Goal: Transaction & Acquisition: Purchase product/service

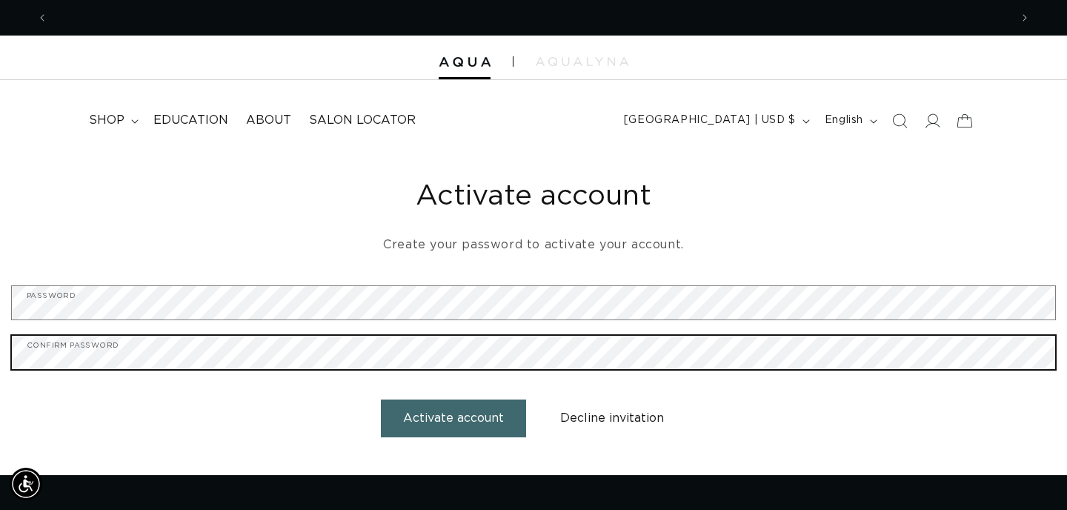
scroll to position [0, 962]
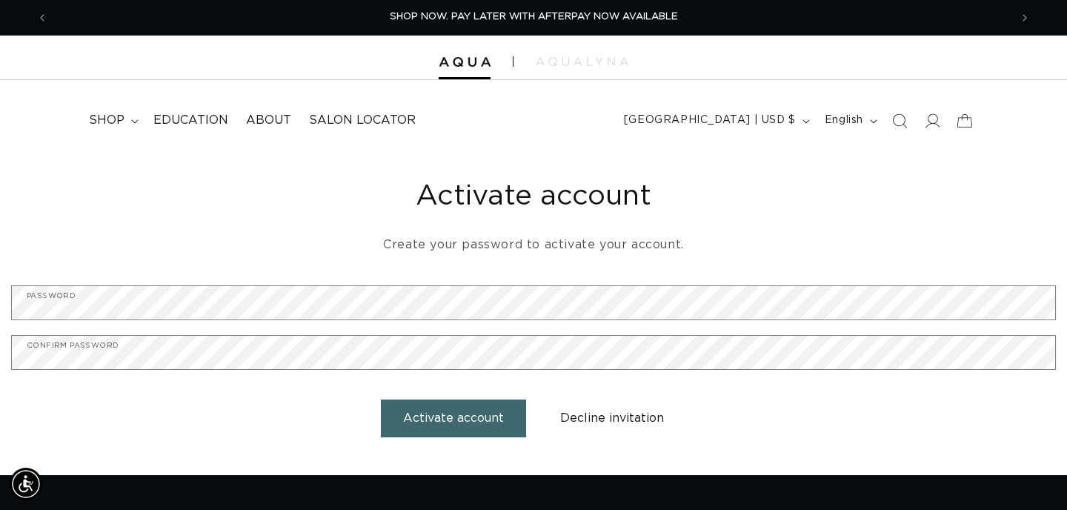
click at [452, 423] on button "Activate account" at bounding box center [453, 418] width 145 height 38
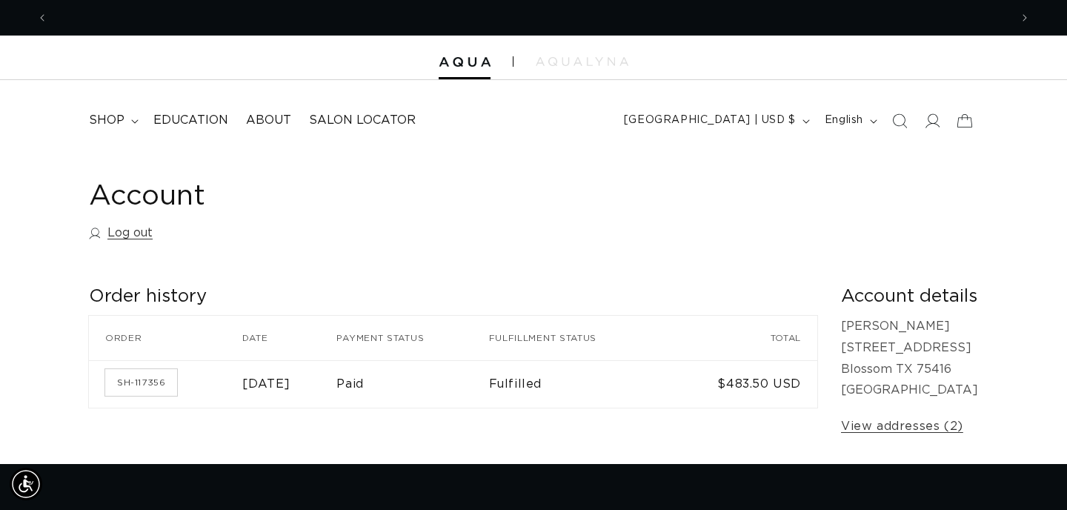
scroll to position [0, 962]
click at [123, 124] on span "shop" at bounding box center [107, 121] width 36 height 16
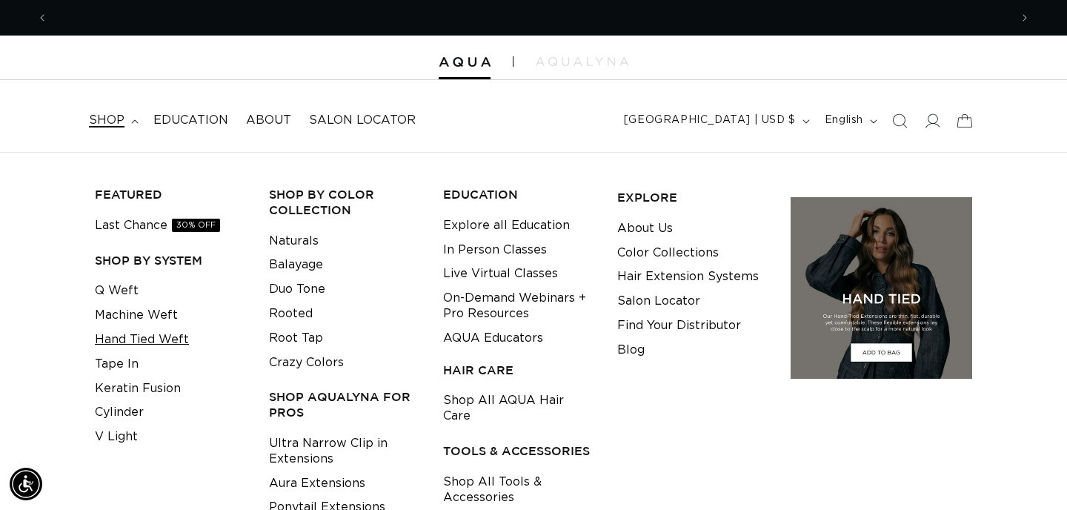
scroll to position [0, 1924]
click at [135, 347] on link "Hand Tied Weft" at bounding box center [142, 340] width 94 height 24
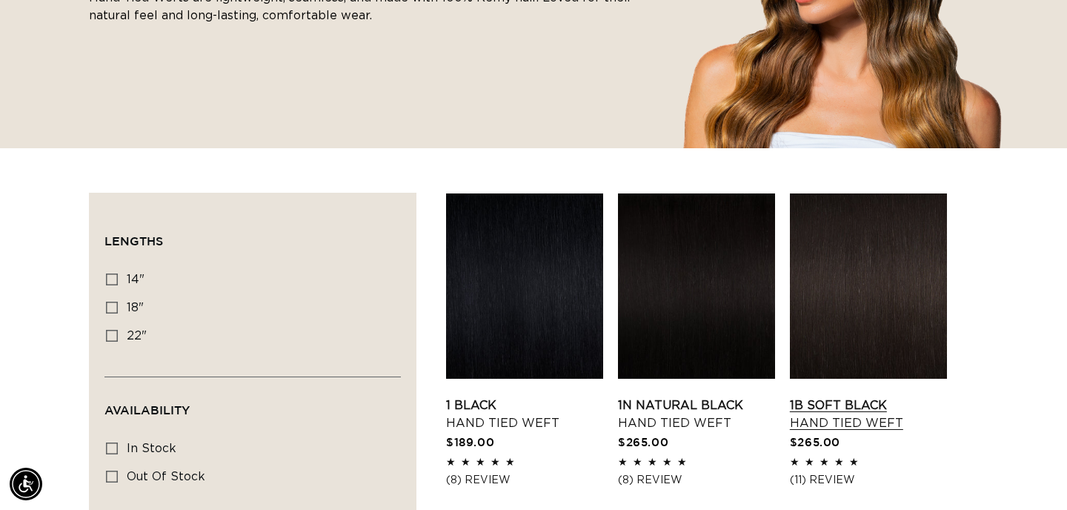
scroll to position [0, 1924]
click at [852, 418] on link "1B Soft Black Hand Tied Weft" at bounding box center [868, 415] width 157 height 36
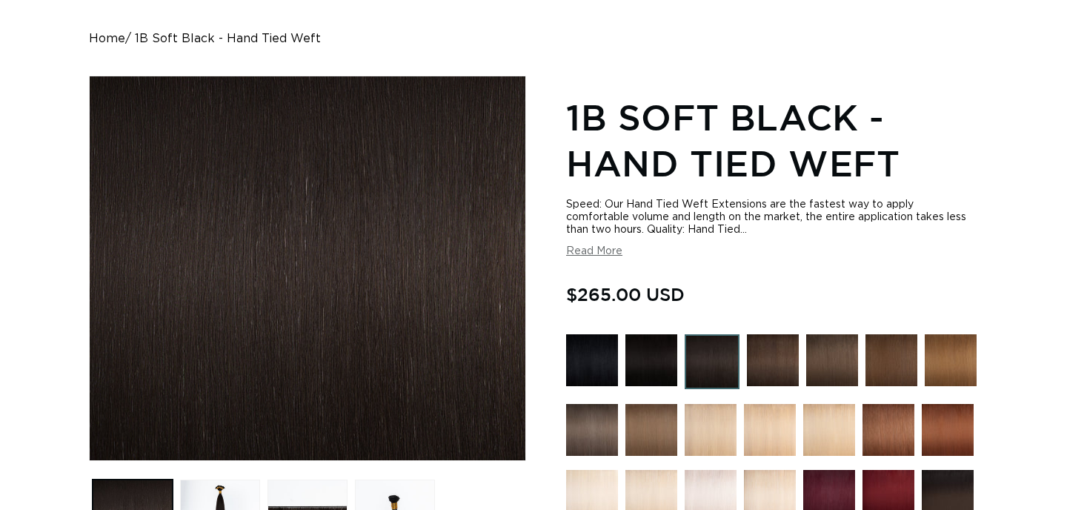
scroll to position [229, 0]
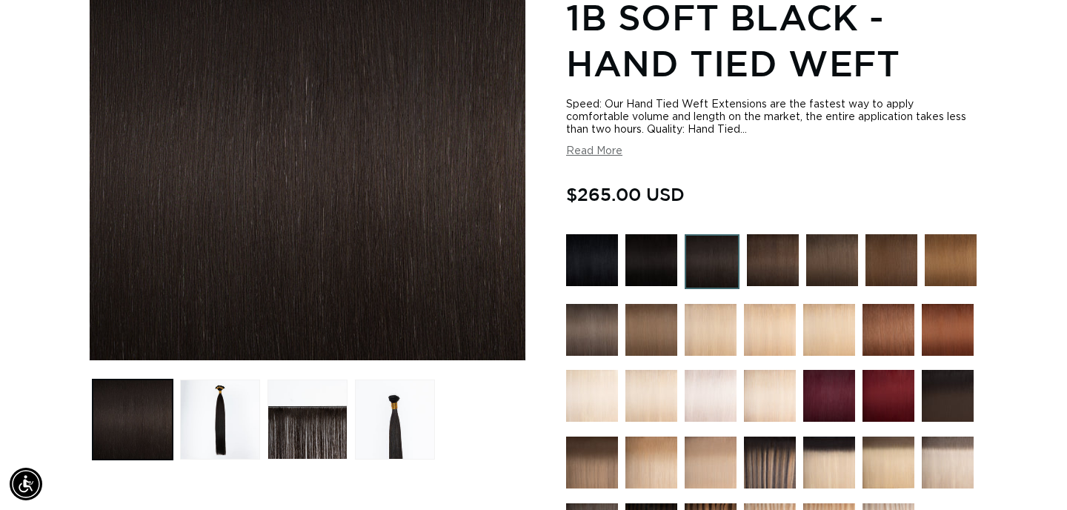
click at [710, 274] on img at bounding box center [712, 261] width 55 height 55
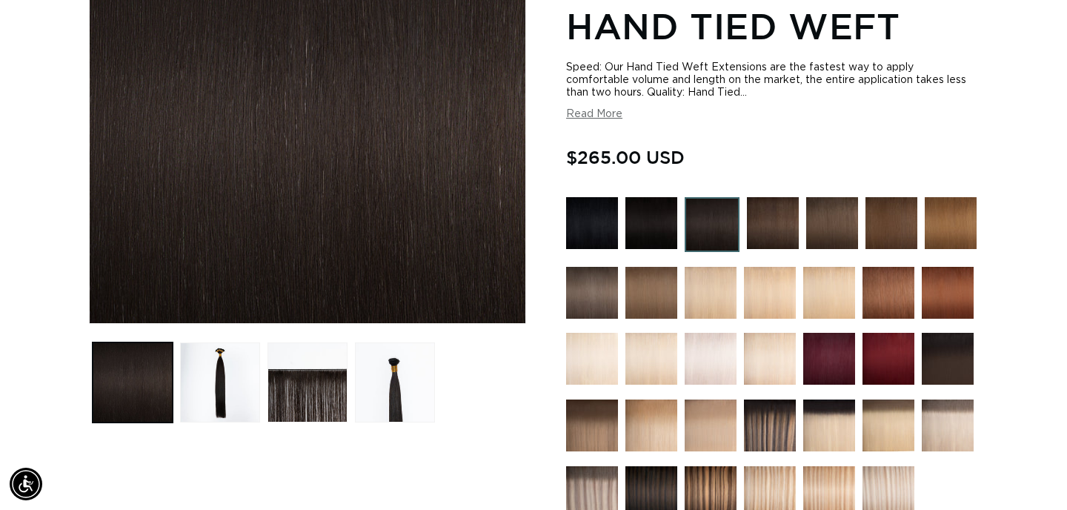
scroll to position [273, 0]
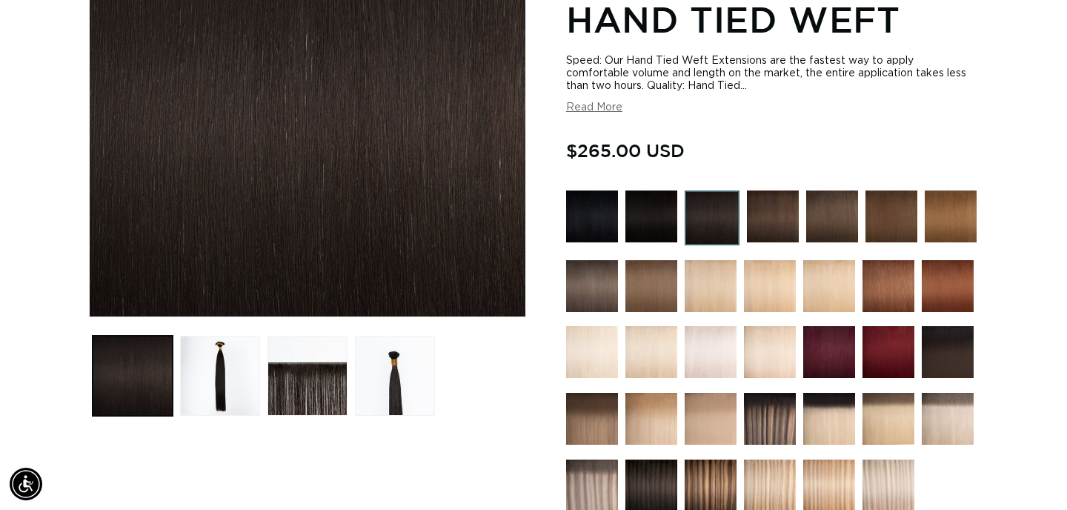
click at [772, 209] on img at bounding box center [773, 216] width 52 height 52
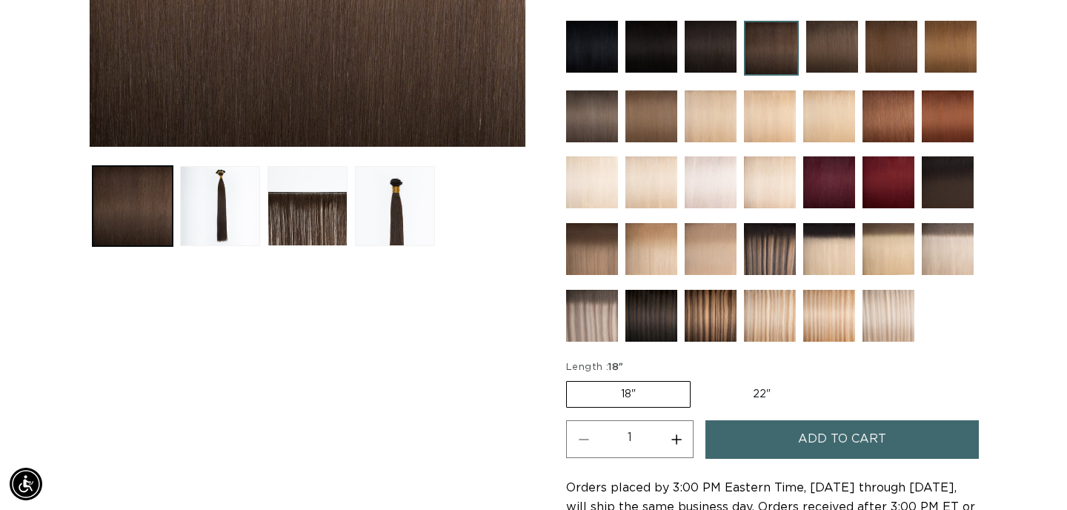
scroll to position [588, 0]
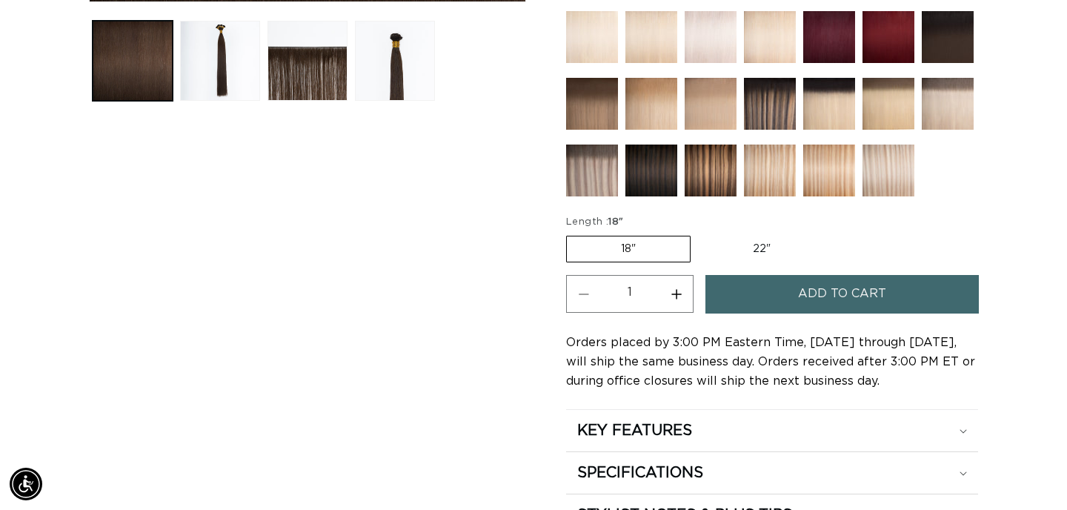
click at [754, 249] on label "22" Variant sold out or unavailable" at bounding box center [762, 248] width 126 height 25
click at [699, 233] on input "22" Variant sold out or unavailable" at bounding box center [698, 233] width 1 height 1
radio input "true"
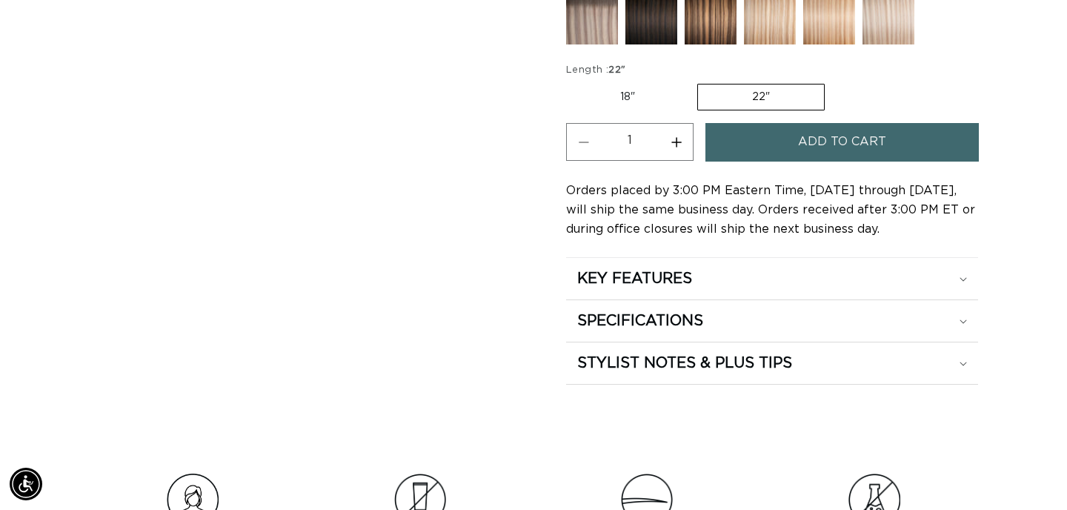
scroll to position [743, 0]
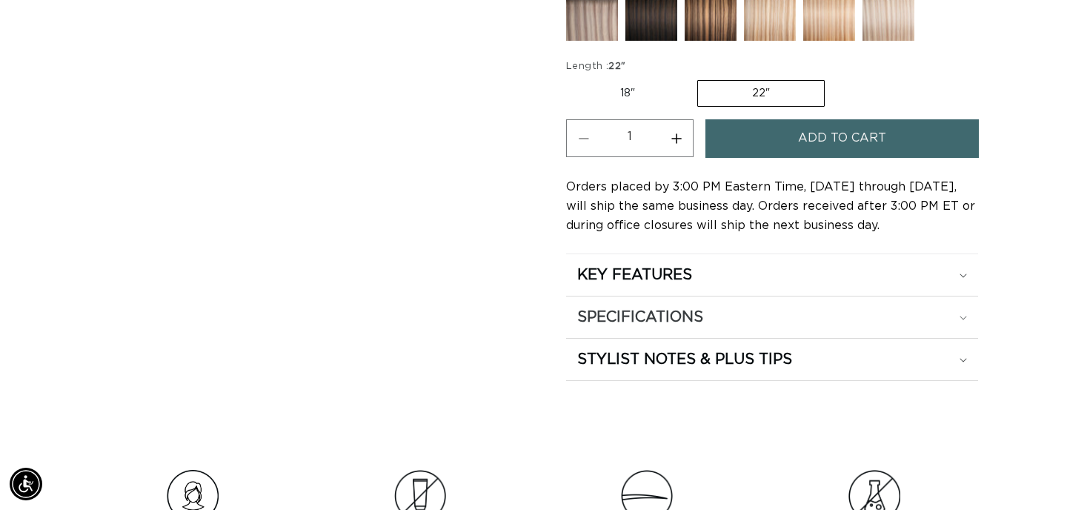
click at [668, 320] on h2 "SPECIFICATIONS" at bounding box center [640, 317] width 126 height 19
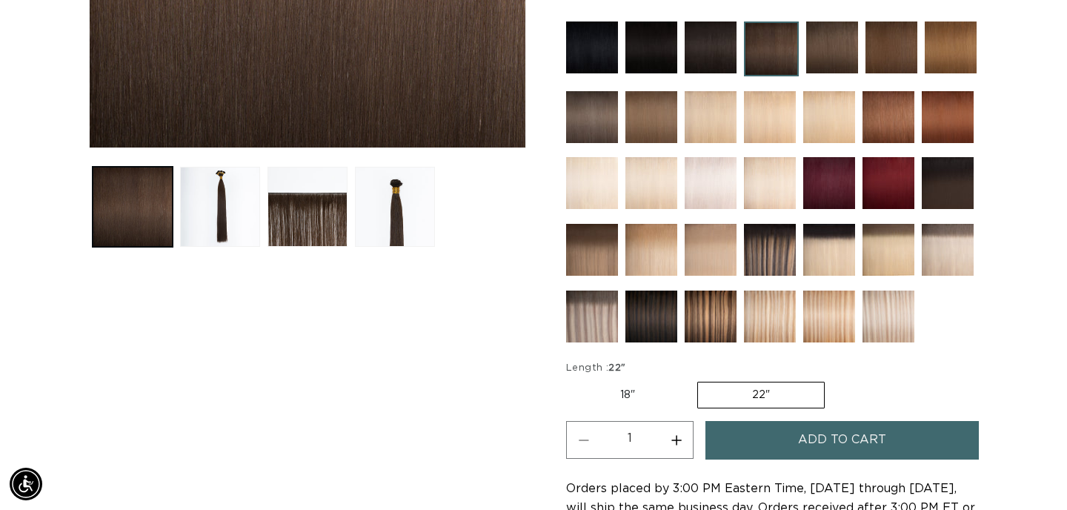
scroll to position [0, 0]
click at [766, 446] on button "Add to cart" at bounding box center [842, 440] width 273 height 38
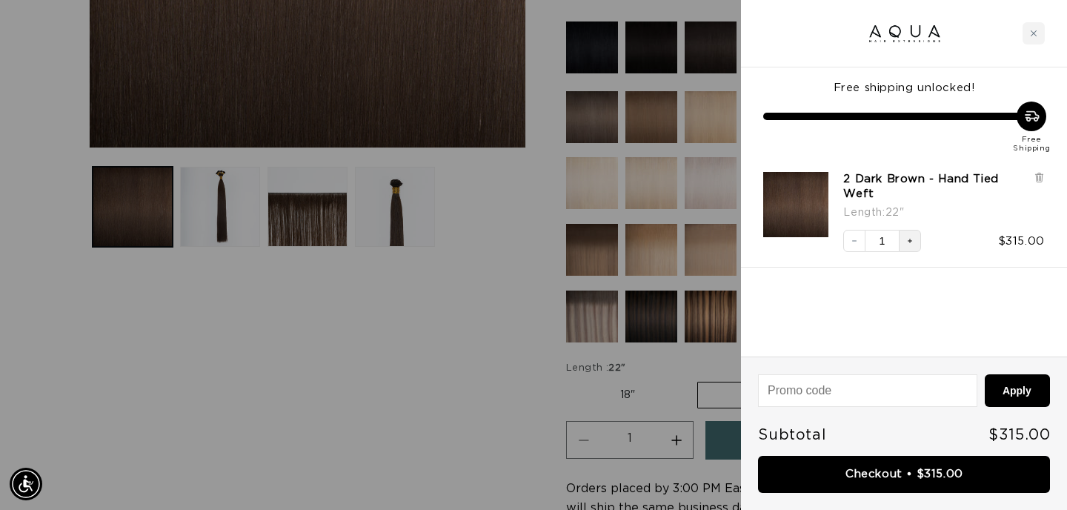
click at [909, 247] on button "Increase quantity" at bounding box center [910, 241] width 22 height 22
click at [1037, 33] on icon "Close cart" at bounding box center [1033, 33] width 7 height 7
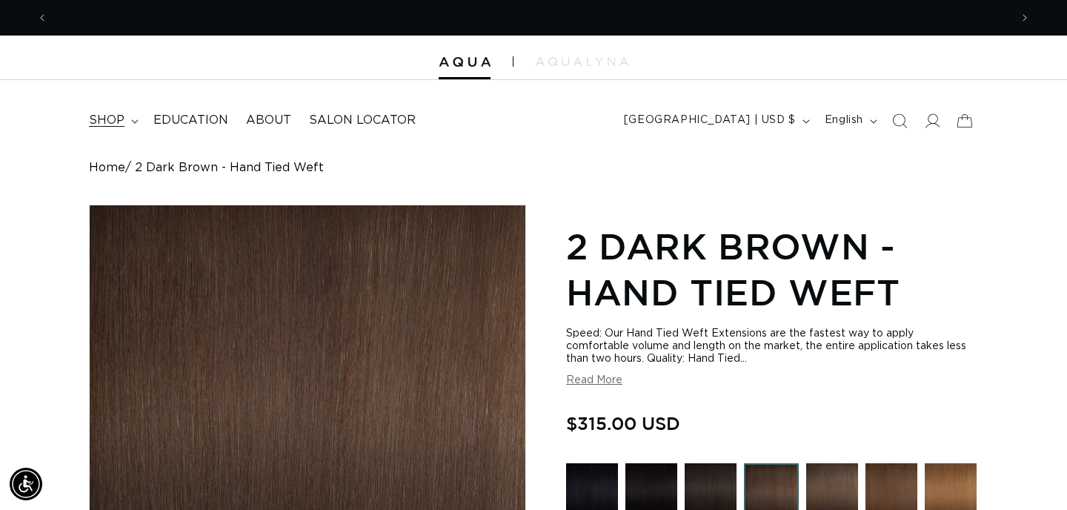
scroll to position [0, 0]
click at [126, 122] on summary "shop" at bounding box center [112, 120] width 64 height 33
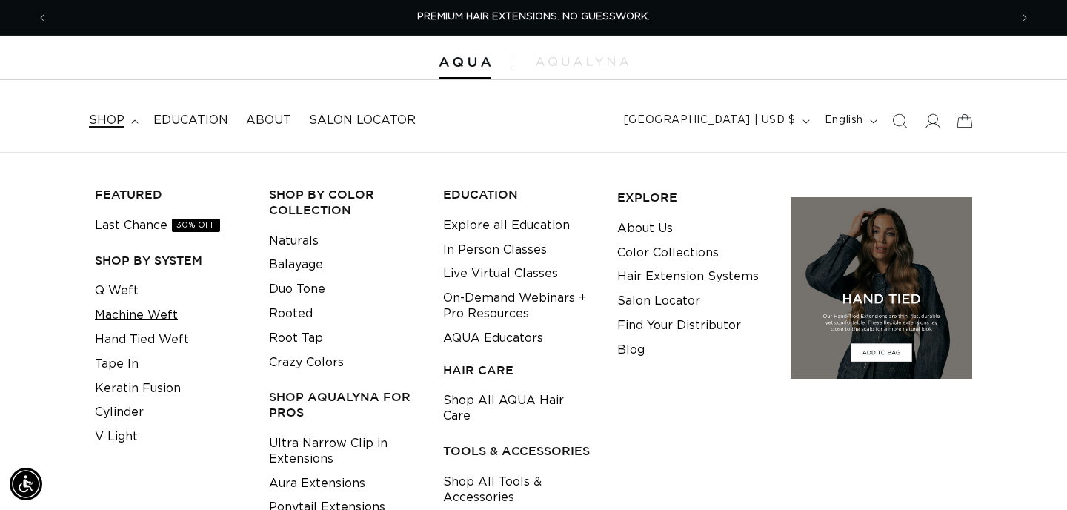
click at [134, 316] on link "Machine Weft" at bounding box center [136, 315] width 83 height 24
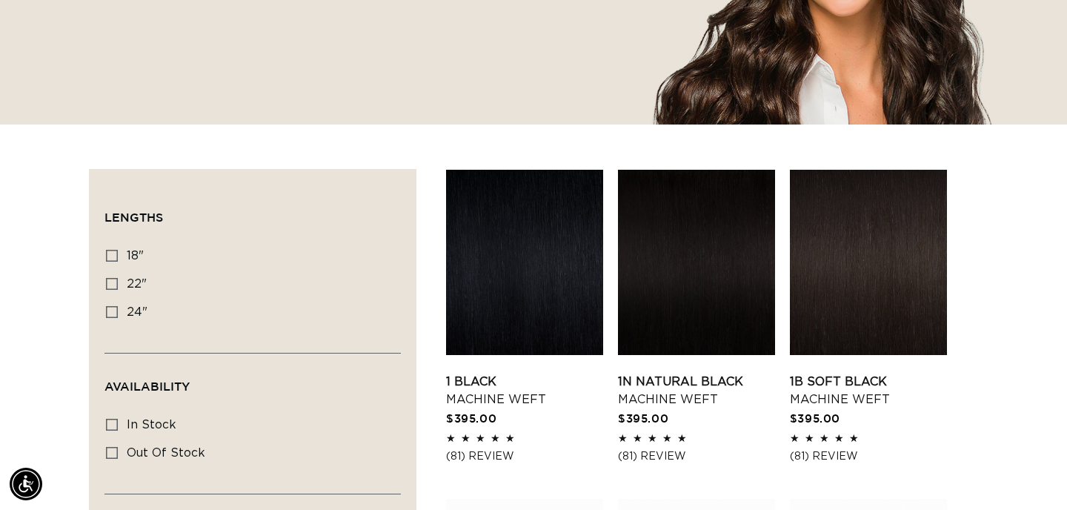
scroll to position [365, 0]
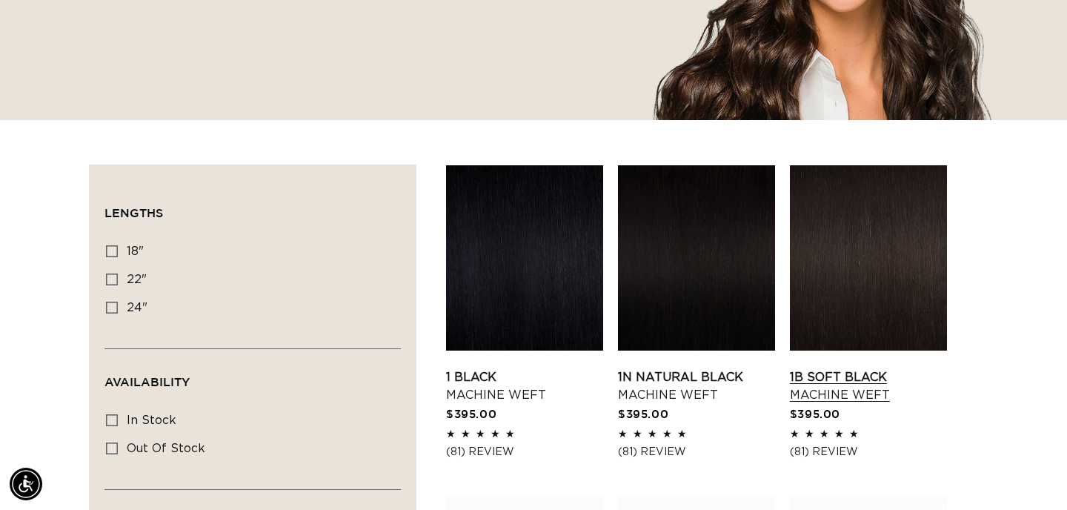
click at [817, 394] on link "1B Soft Black Machine Weft" at bounding box center [868, 386] width 157 height 36
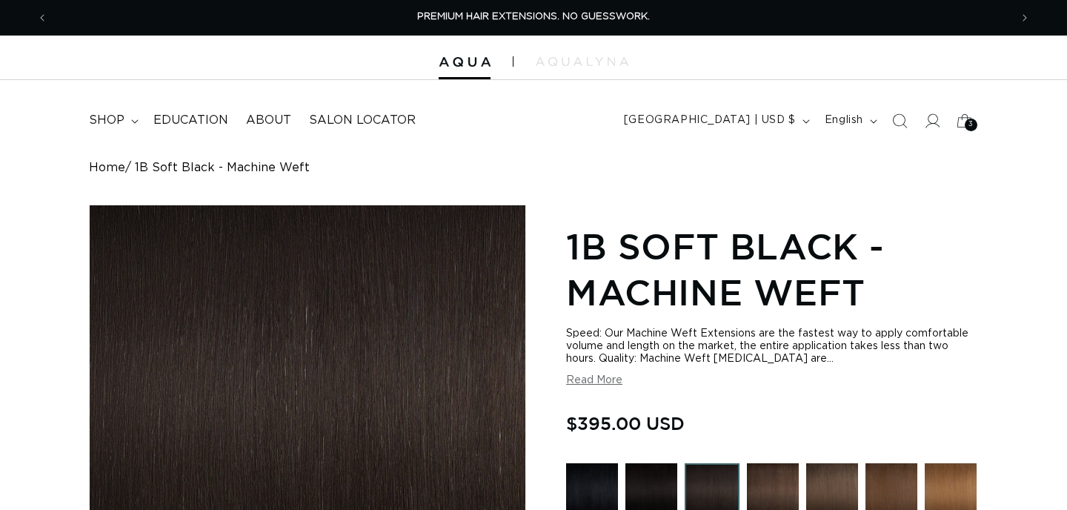
scroll to position [166, 0]
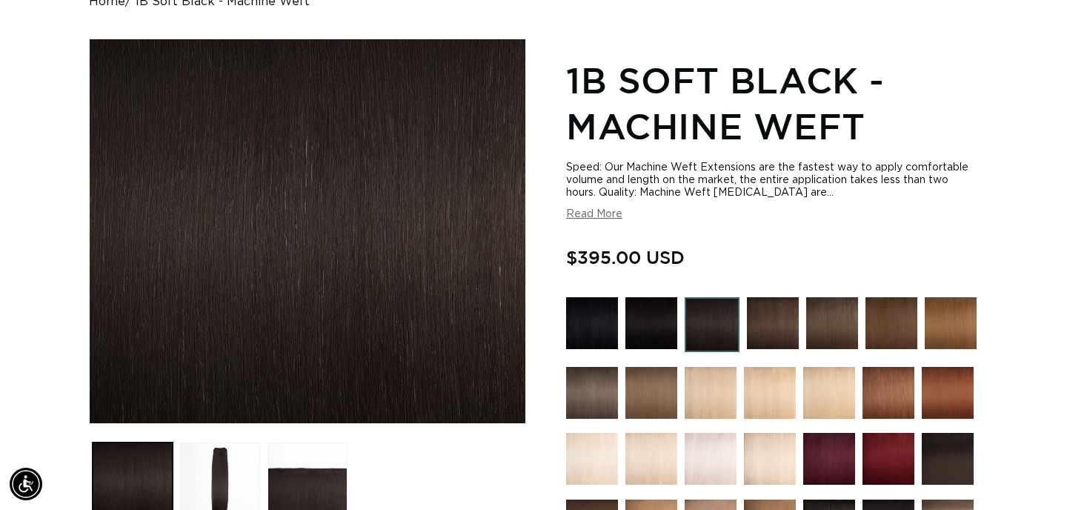
click at [786, 332] on img at bounding box center [773, 323] width 52 height 52
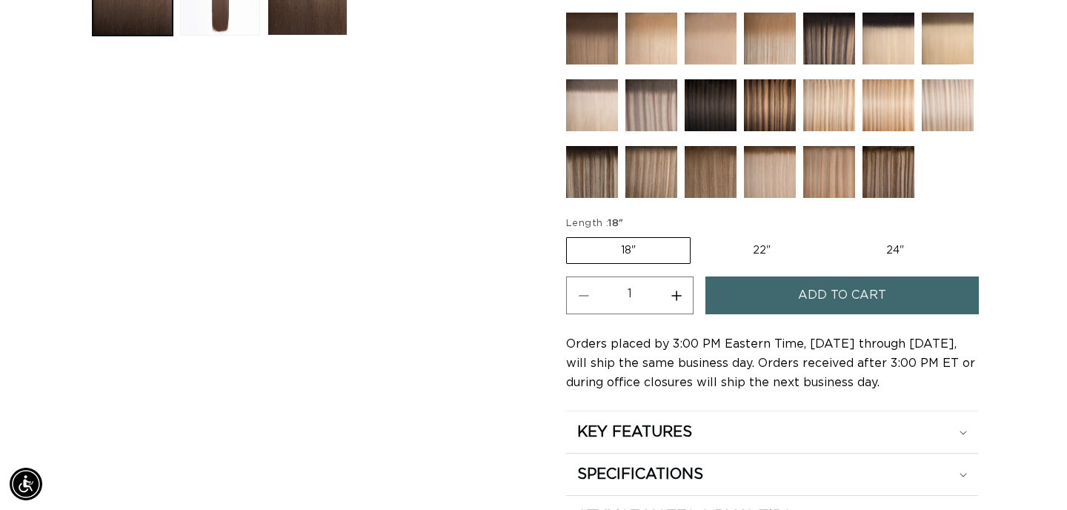
scroll to position [659, 0]
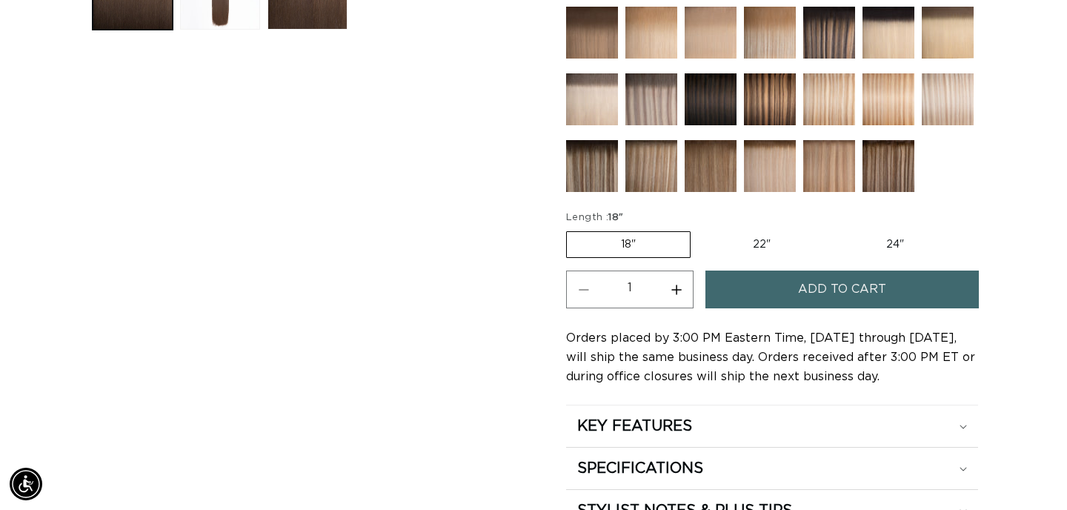
click at [900, 246] on label "24" Variant sold out or unavailable" at bounding box center [895, 244] width 126 height 25
click at [833, 229] on input "24" Variant sold out or unavailable" at bounding box center [832, 228] width 1 height 1
radio input "true"
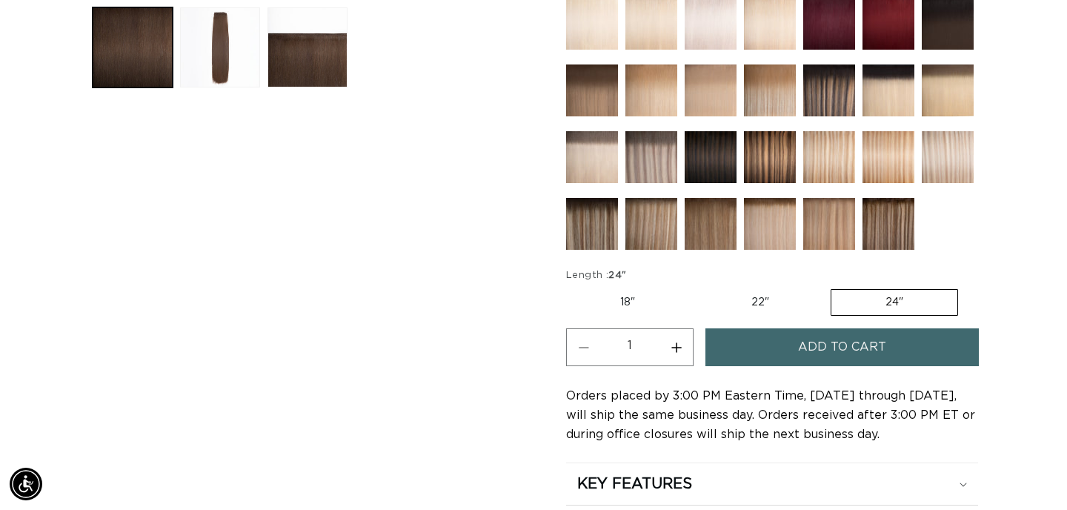
scroll to position [608, 0]
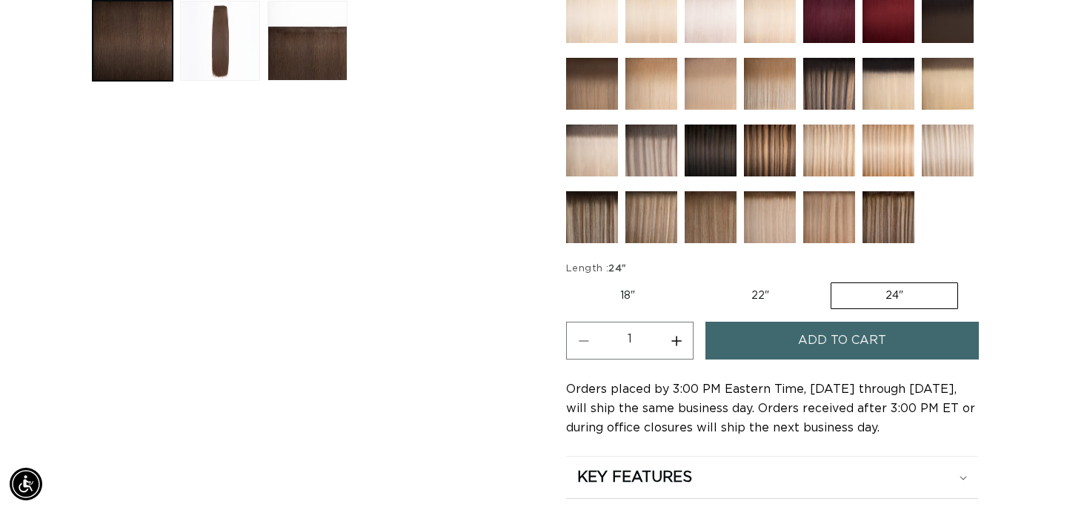
click at [852, 341] on span "Add to cart" at bounding box center [842, 341] width 88 height 38
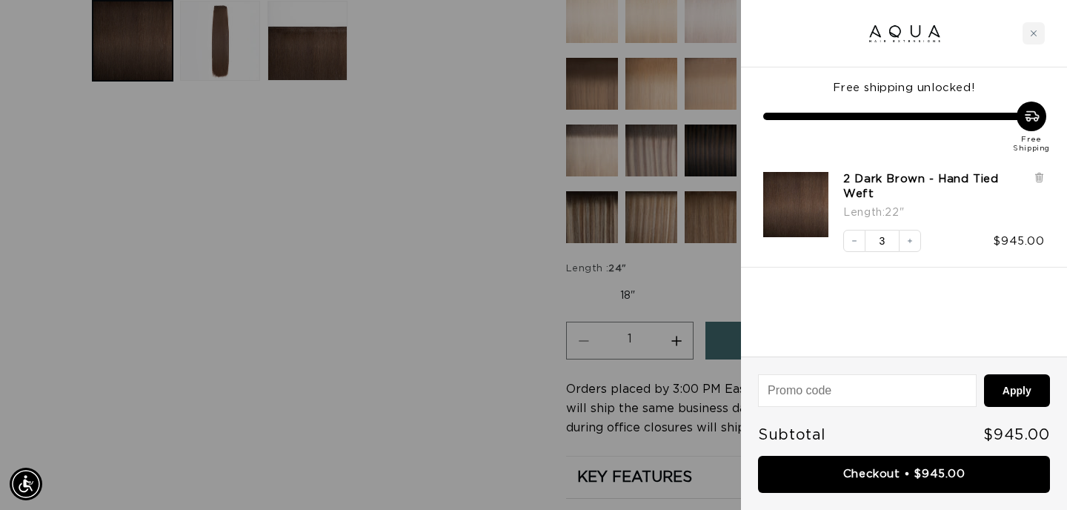
scroll to position [0, 1924]
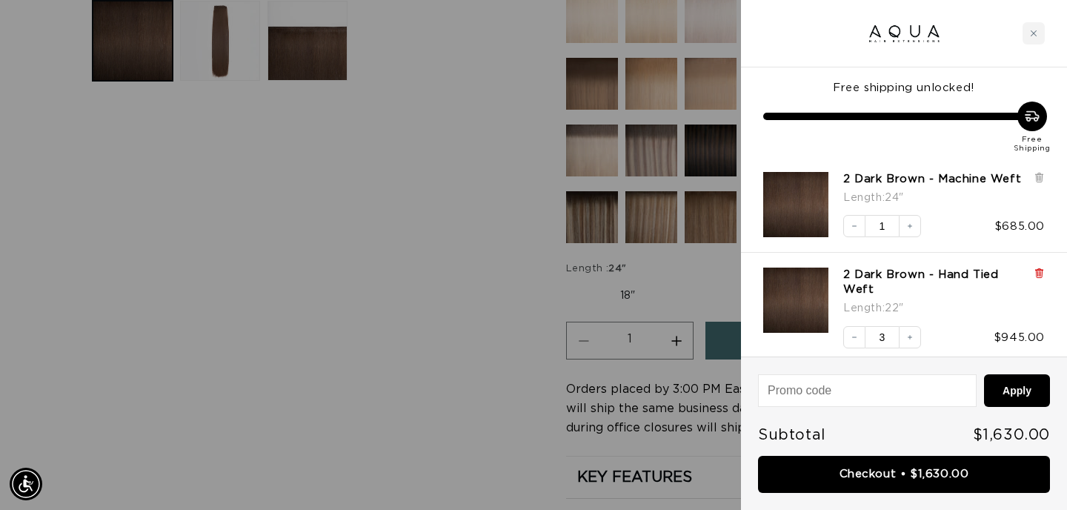
click at [1044, 270] on icon at bounding box center [1039, 273] width 11 height 11
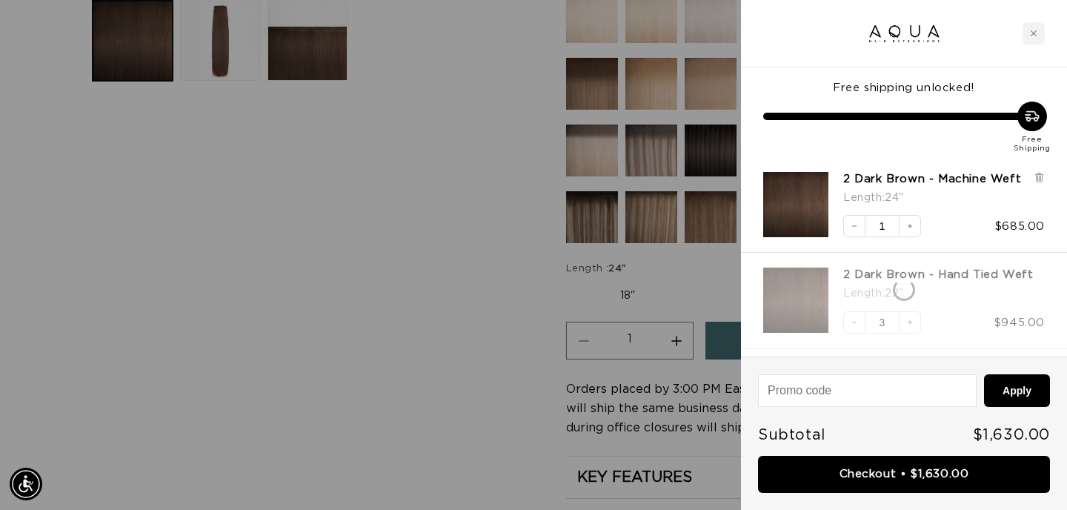
scroll to position [0, 0]
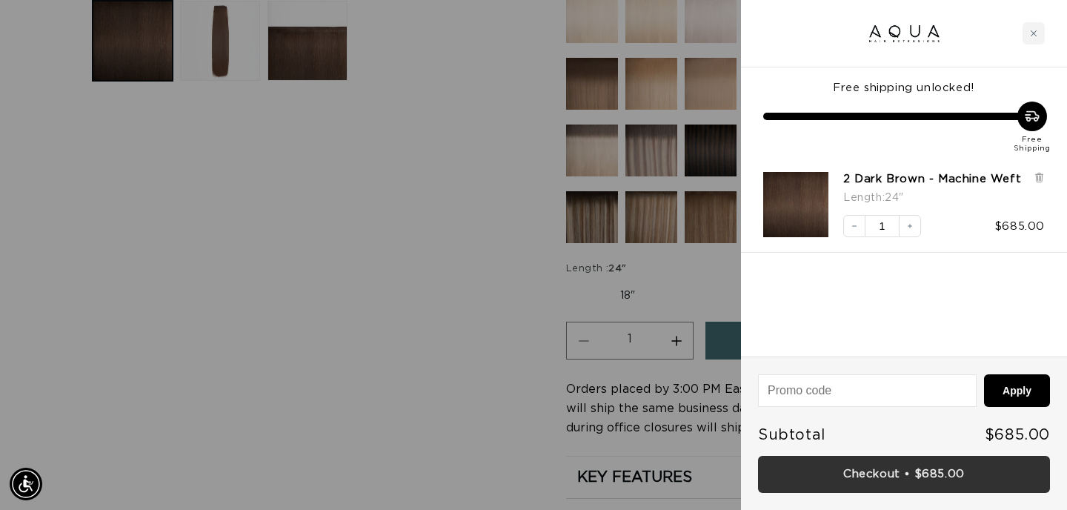
click at [815, 480] on link "Checkout • $685.00" at bounding box center [904, 475] width 292 height 38
